Goal: Task Accomplishment & Management: Complete application form

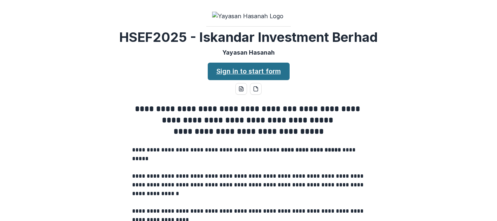
click at [247, 80] on link "Sign in to start form" at bounding box center [249, 71] width 82 height 17
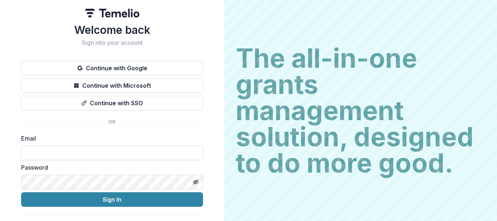
click at [68, 153] on input at bounding box center [112, 153] width 182 height 15
type input "*"
type input "**********"
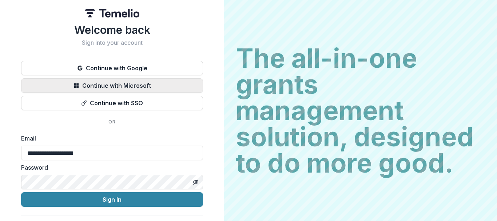
click at [95, 80] on button "Continue with Microsoft" at bounding box center [112, 85] width 182 height 15
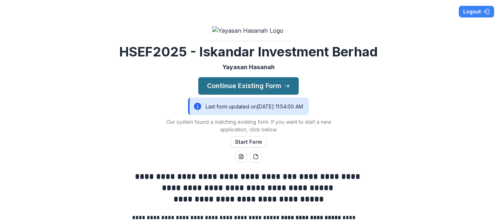
click at [264, 95] on button "Continue Existing Form" at bounding box center [248, 85] width 100 height 17
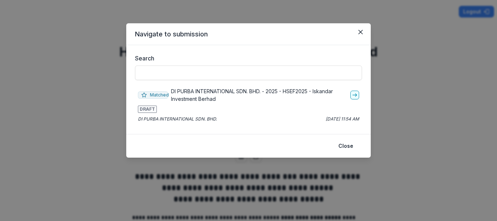
click at [283, 103] on div "Matched DI PURBA INTERNATIONAL SDN. BHD. - 2025 - HSEF2025 - Iskandar Investmen…" at bounding box center [248, 104] width 227 height 41
click at [352, 93] on icon "go-to" at bounding box center [355, 95] width 6 height 6
